Goal: Task Accomplishment & Management: Use online tool/utility

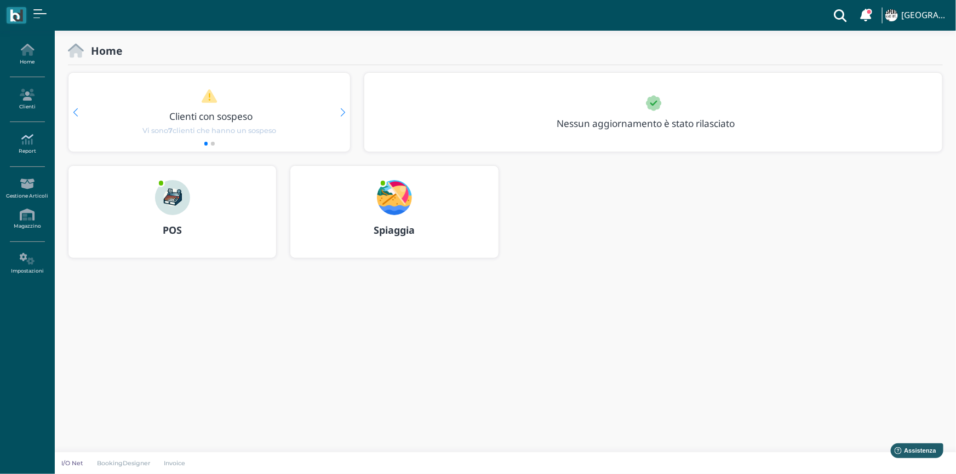
click at [24, 134] on icon at bounding box center [27, 140] width 48 height 12
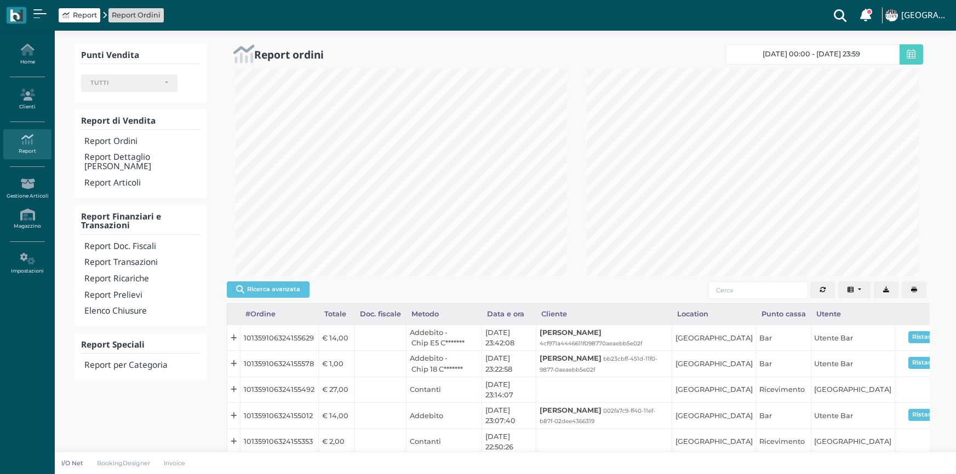
select select
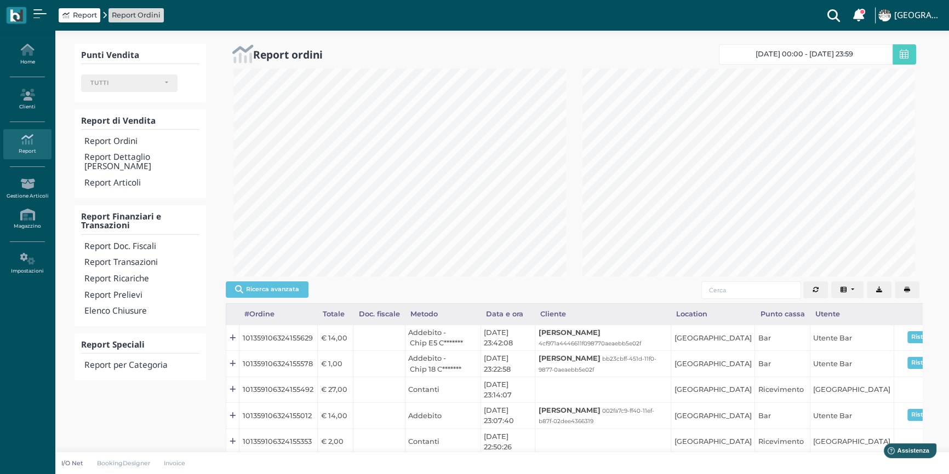
drag, startPoint x: 137, startPoint y: 250, endPoint x: 127, endPoint y: 256, distance: 12.3
click at [137, 258] on h4 "Report Transazioni" at bounding box center [141, 262] width 115 height 9
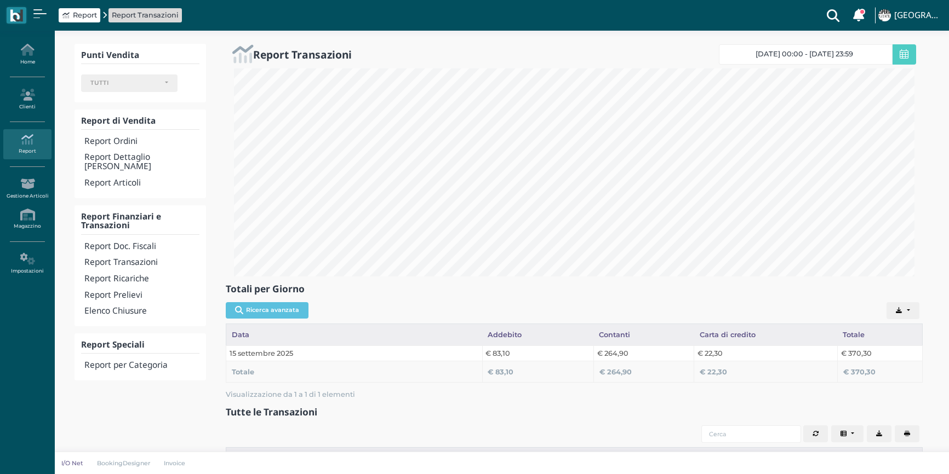
select select
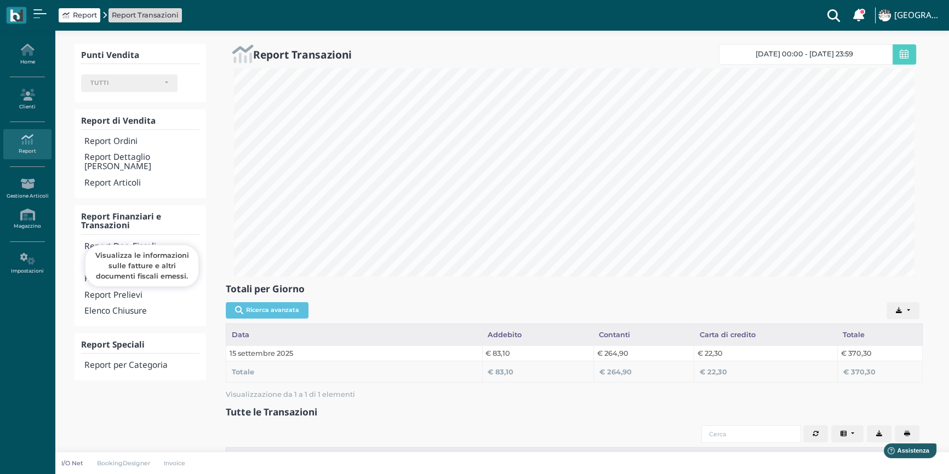
click at [161, 242] on h4 "Report Doc. Fiscali" at bounding box center [141, 246] width 115 height 9
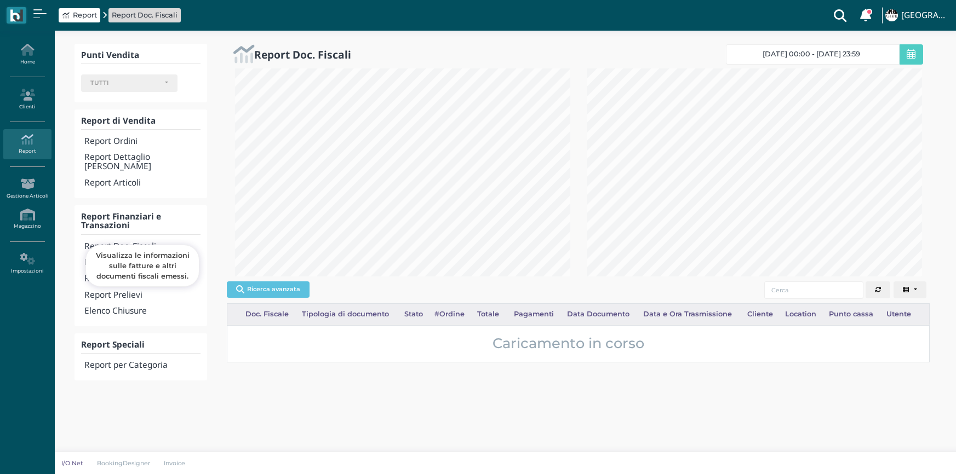
select select
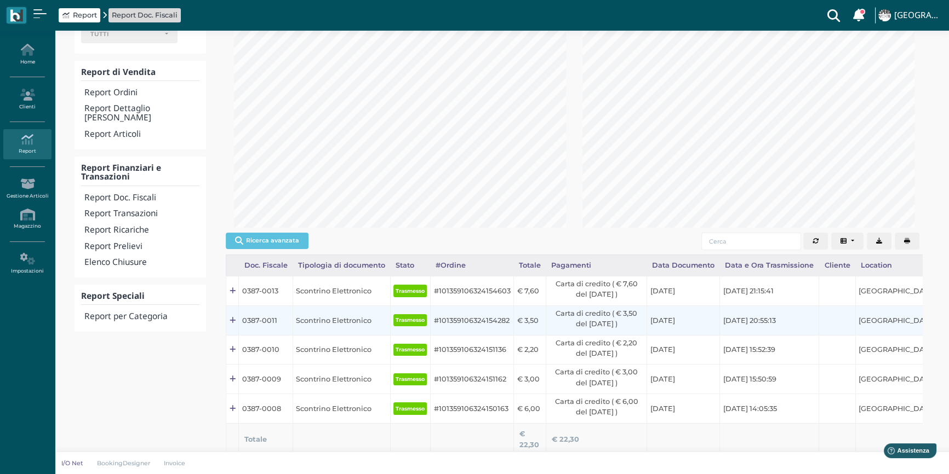
scroll to position [124, 0]
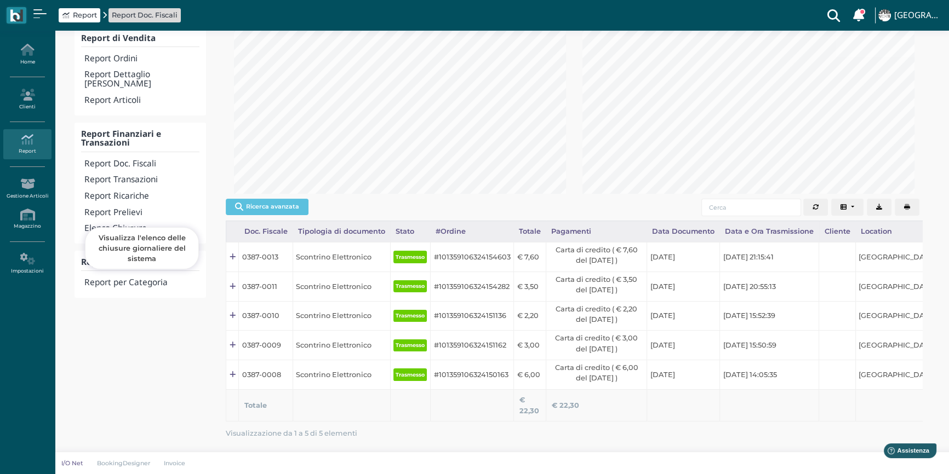
click at [137, 224] on h4 "Elenco Chiusure" at bounding box center [141, 228] width 115 height 9
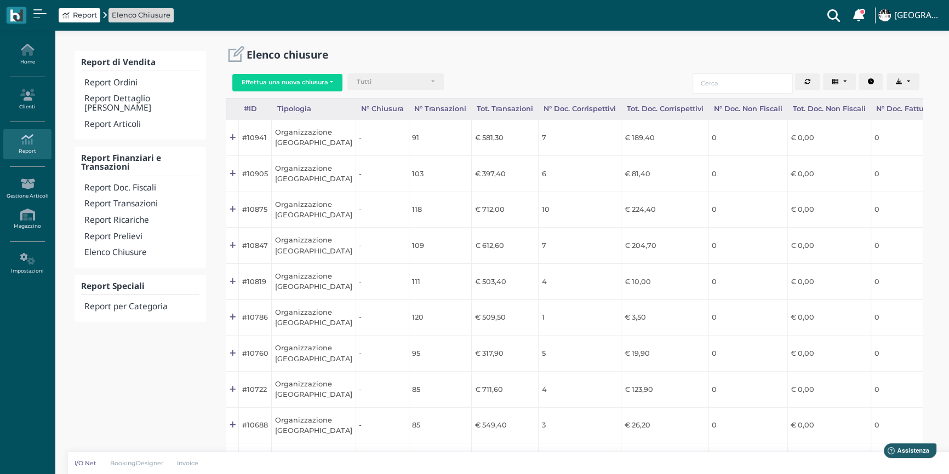
click at [222, 28] on div "Report Elenco Chiusure Clienti con sospeso Vi sono 7 clienti che hanno un sospe…" at bounding box center [474, 15] width 935 height 31
click at [223, 38] on div "Report di Vendita Report Ordini Report Dettaglio Ordini Report Articoli Report …" at bounding box center [502, 283] width 894 height 504
click at [256, 56] on h2 "Elenco chiusure" at bounding box center [287, 55] width 82 height 12
click at [314, 55] on h2 "Elenco chiusure" at bounding box center [287, 55] width 82 height 12
click at [306, 77] on button "Effettua una nuova chiusura" at bounding box center [287, 83] width 110 height 18
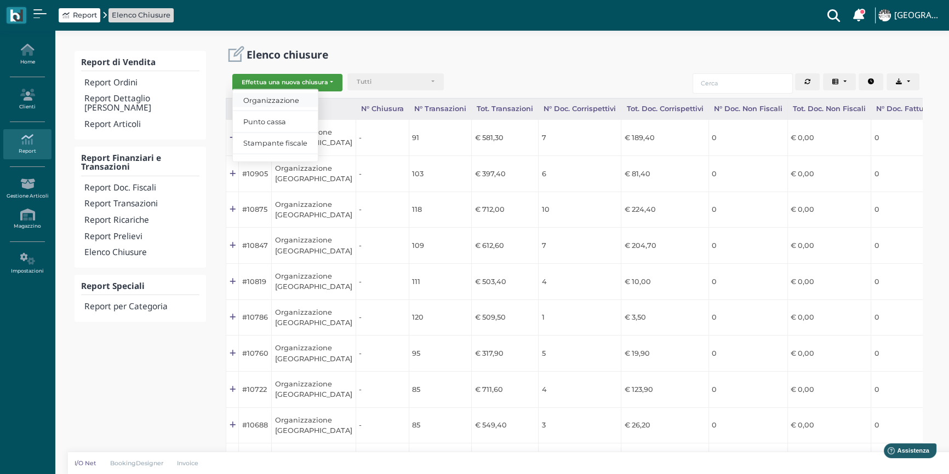
click at [290, 99] on span "Organizzazione" at bounding box center [275, 100] width 85 height 14
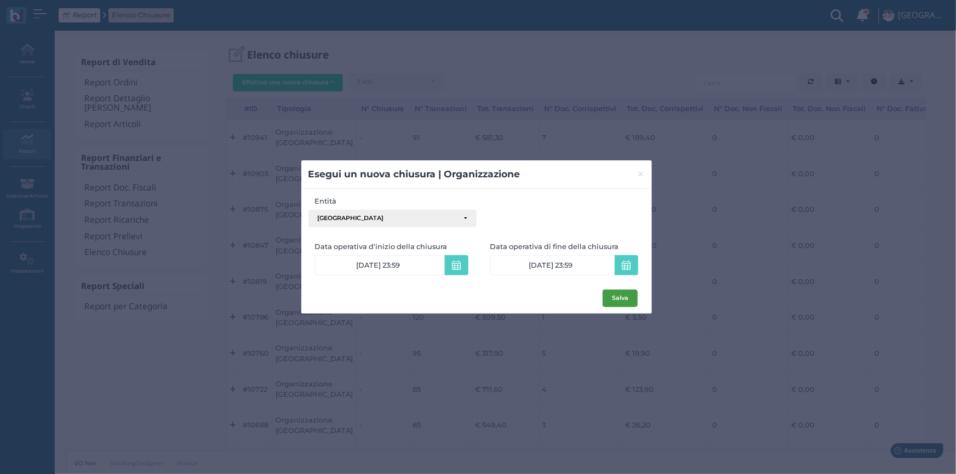
click at [626, 299] on button "Salva" at bounding box center [619, 299] width 35 height 18
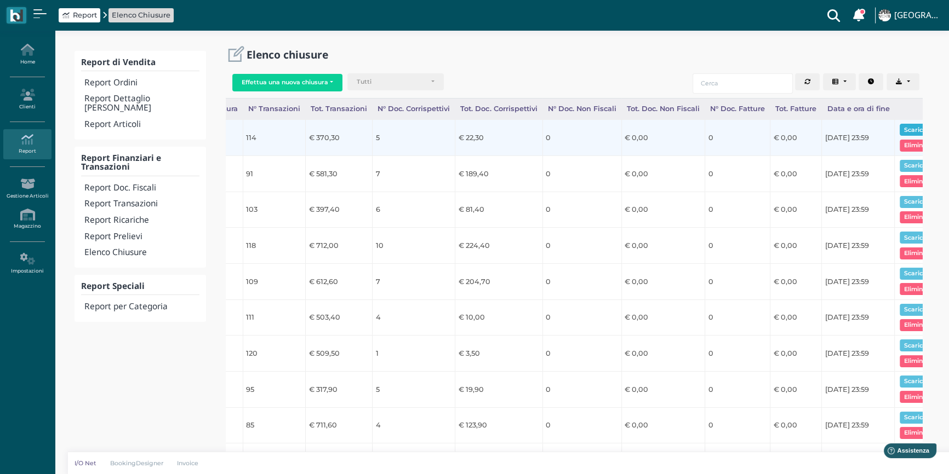
click at [899, 127] on button "Scarica pdf" at bounding box center [920, 130] width 42 height 12
